Goal: Find specific page/section: Find specific page/section

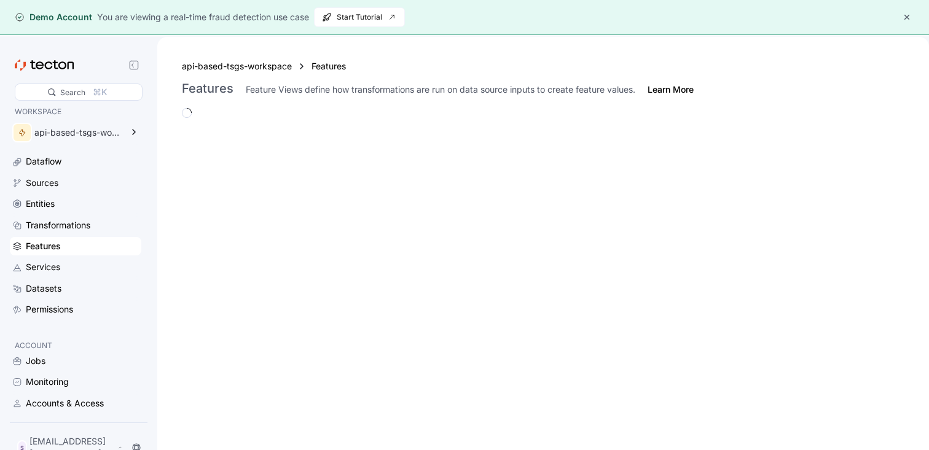
click at [51, 251] on div "Features" at bounding box center [43, 247] width 35 height 14
click at [72, 141] on div "api-based-tsgs-workspace" at bounding box center [67, 132] width 114 height 25
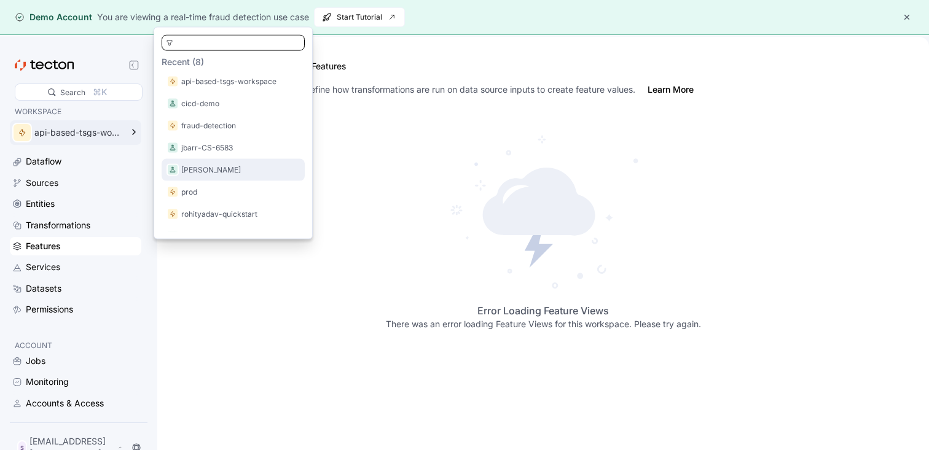
click at [206, 166] on p "[PERSON_NAME]" at bounding box center [211, 170] width 60 height 12
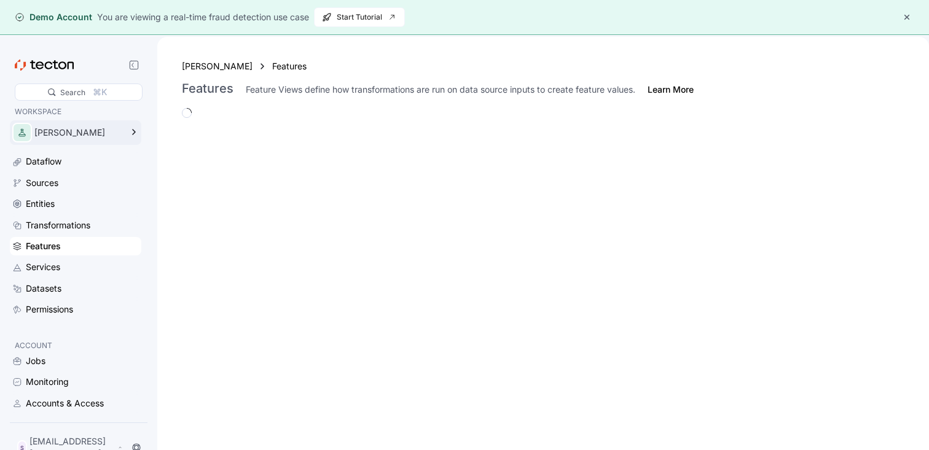
click at [87, 130] on div "[PERSON_NAME]" at bounding box center [77, 132] width 87 height 9
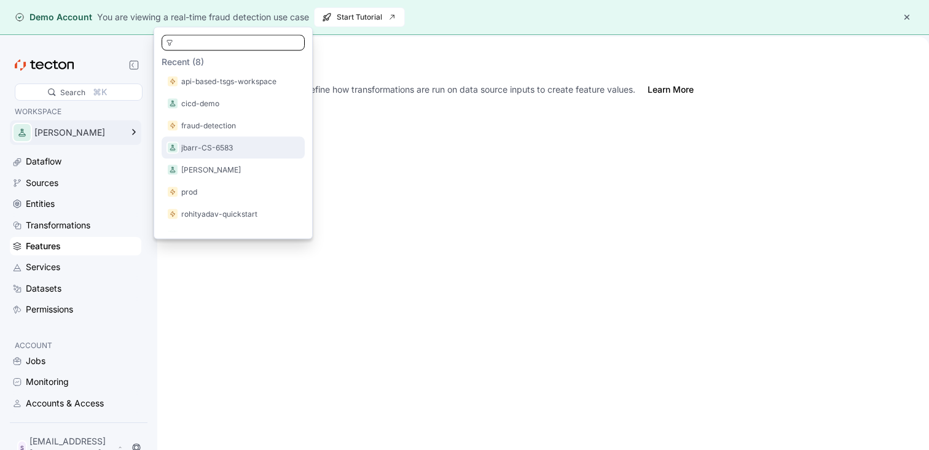
click at [209, 148] on p "jbarr-CS-6583" at bounding box center [207, 148] width 52 height 12
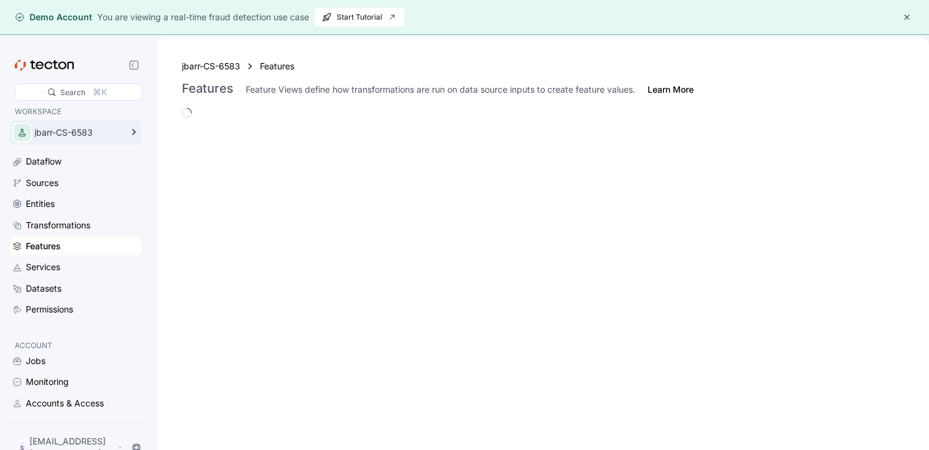
click at [94, 132] on div "jbarr-CS-6583" at bounding box center [77, 132] width 87 height 9
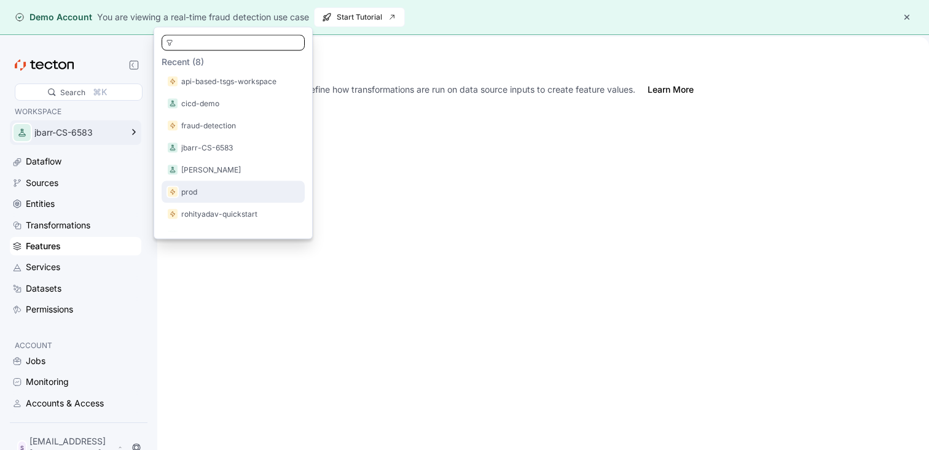
click at [188, 200] on div "prod" at bounding box center [233, 192] width 143 height 22
